Goal: Information Seeking & Learning: Learn about a topic

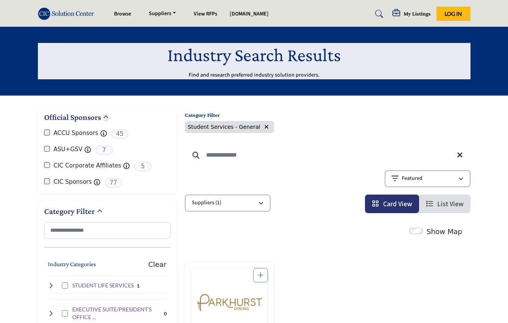
click at [454, 15] on span "Log In" at bounding box center [453, 13] width 17 height 7
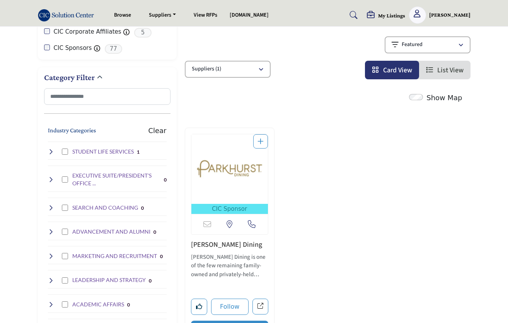
scroll to position [134, 0]
click at [53, 148] on icon at bounding box center [51, 151] width 6 height 6
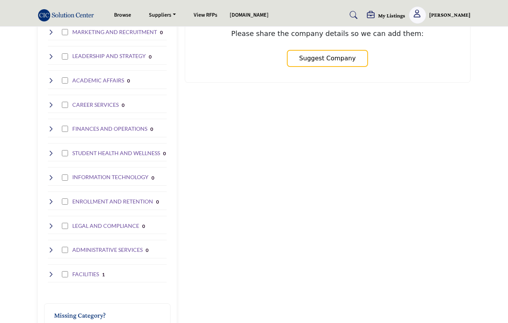
scroll to position [505, 0]
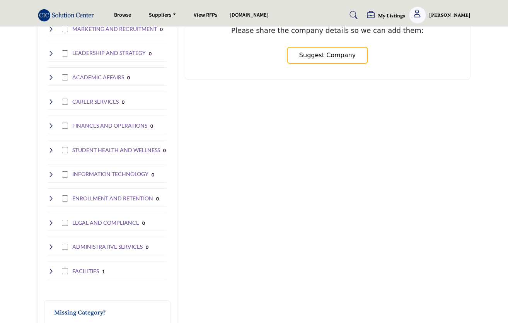
click at [49, 268] on icon at bounding box center [51, 271] width 6 height 6
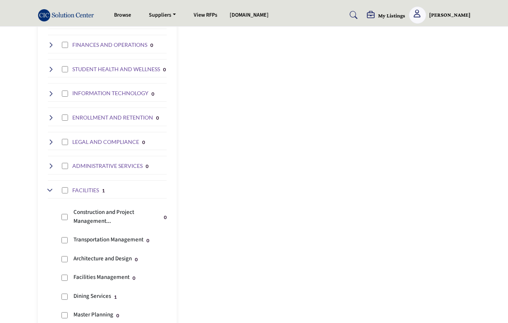
scroll to position [595, 0]
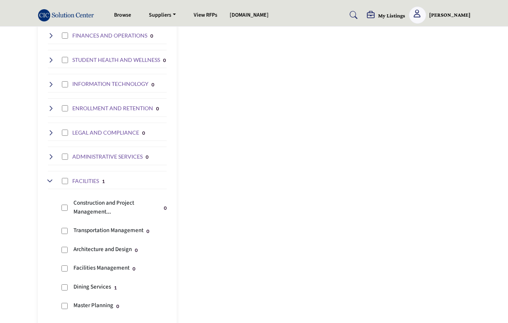
click at [83, 283] on p "Dining Services" at bounding box center [92, 287] width 38 height 9
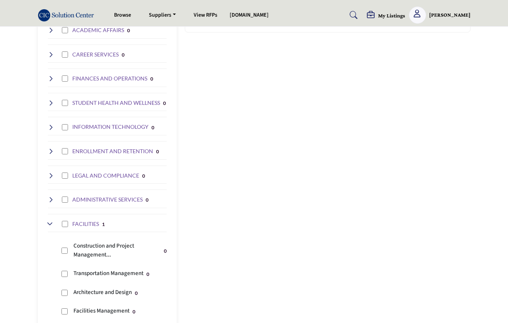
scroll to position [605, 0]
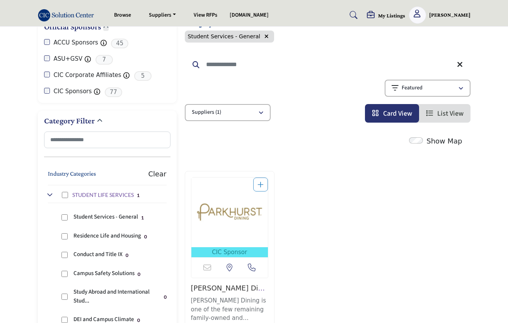
scroll to position [104, 0]
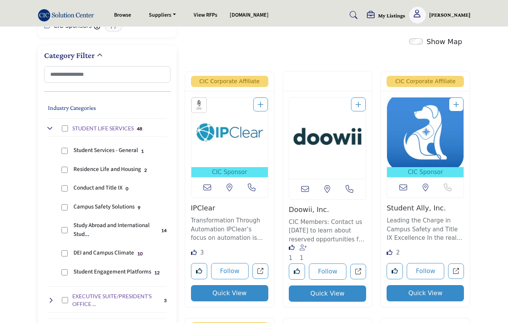
scroll to position [157, 0]
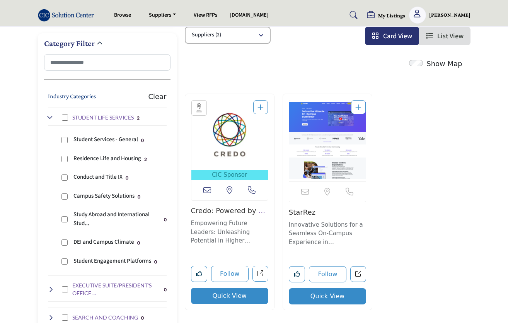
scroll to position [169, 0]
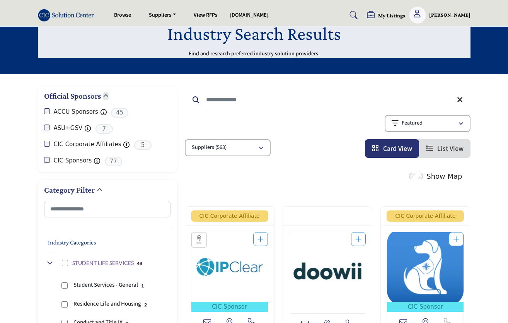
scroll to position [22, 0]
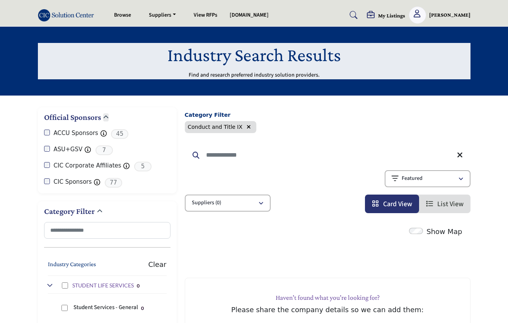
click at [247, 128] on button "button" at bounding box center [248, 127] width 9 height 9
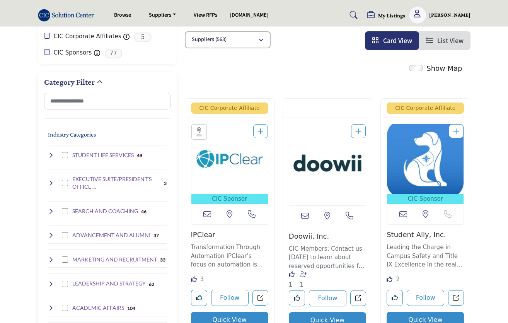
scroll to position [177, 0]
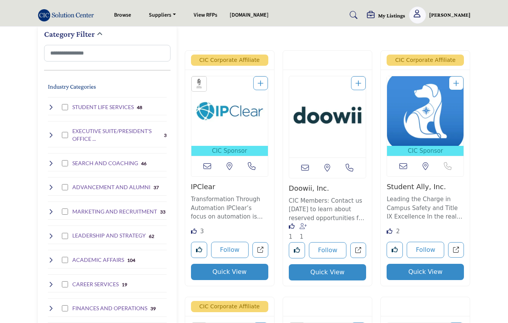
click at [46, 105] on div "Industry Categories Clear STUDENT LIFE SERVICES 48 1 2 0" at bounding box center [107, 276] width 126 height 405
click at [50, 105] on icon at bounding box center [51, 107] width 6 height 6
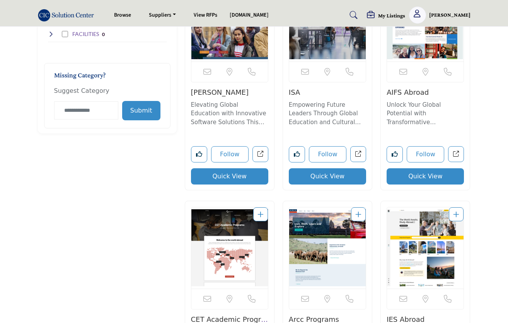
scroll to position [742, 0]
